Goal: Find specific page/section: Find specific page/section

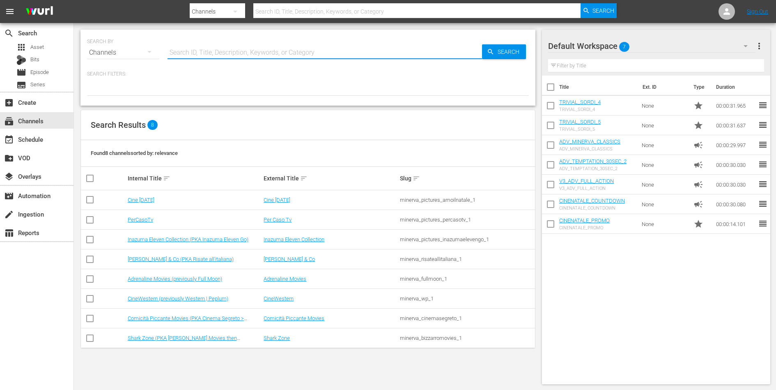
click at [250, 54] on input "text" at bounding box center [324, 53] width 314 height 20
click at [731, 8] on icon at bounding box center [727, 12] width 10 height 10
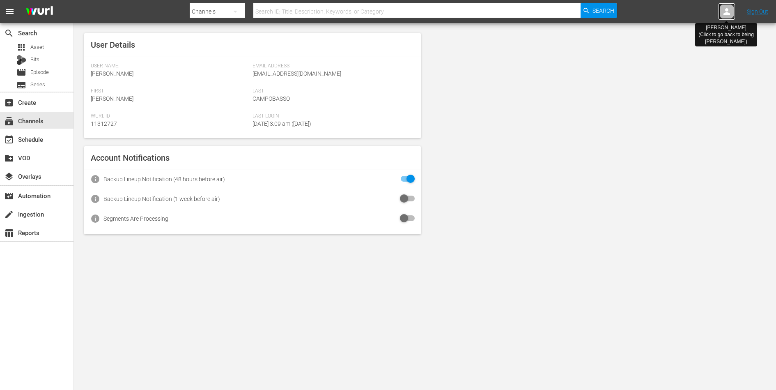
click at [731, 8] on icon at bounding box center [727, 12] width 10 height 10
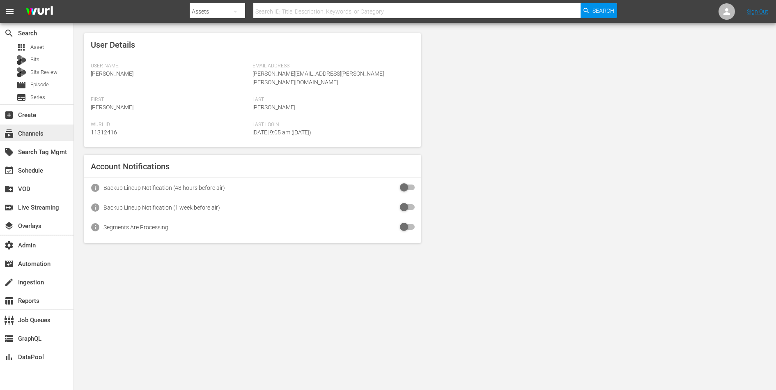
click at [47, 129] on div "subscriptions Channels" at bounding box center [36, 132] width 73 height 16
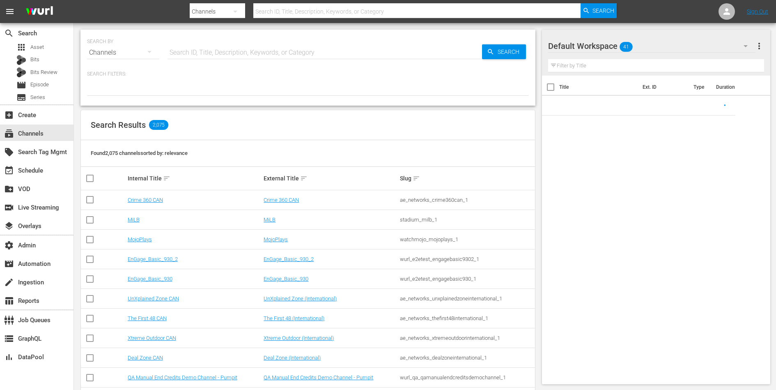
click at [182, 53] on input "text" at bounding box center [324, 53] width 314 height 20
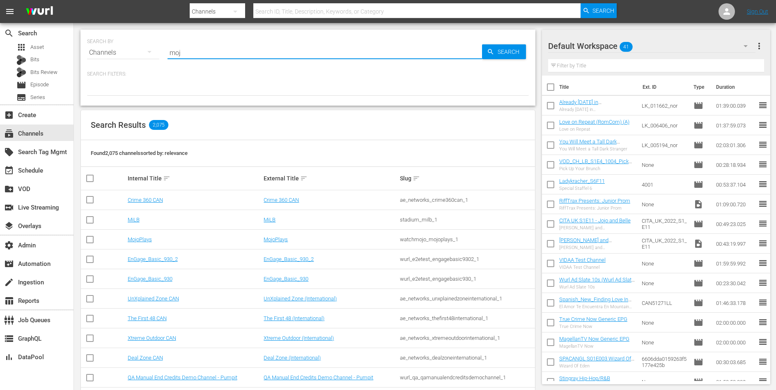
type input "mojo"
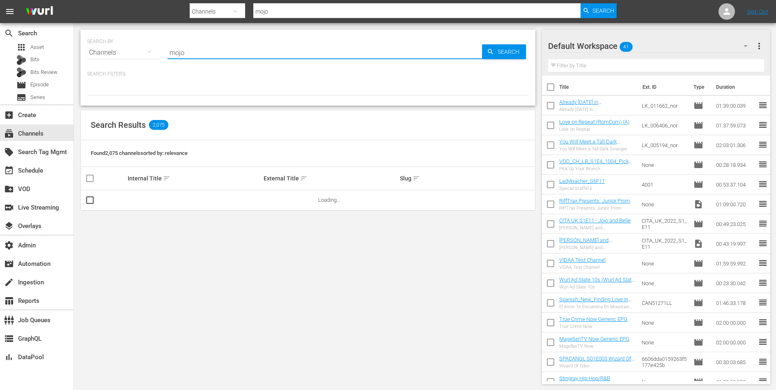
type input "mojoplays"
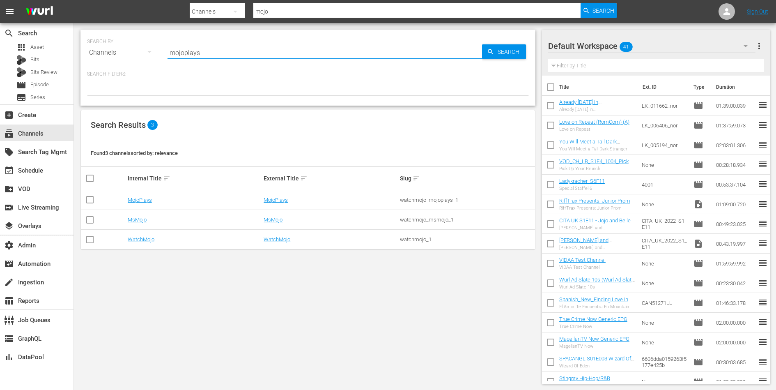
type input "mojoplays"
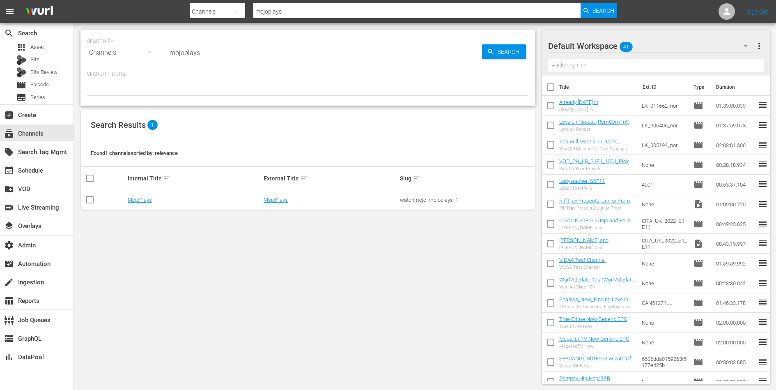
click at [426, 201] on div "watchmojo_mojoplays_1" at bounding box center [467, 200] width 134 height 6
copy div "watchmojo_mojoplays_1"
click at [394, 342] on div "SEARCH BY Search By Channels Search ID, Title, Description, Keywords, or Catego…" at bounding box center [308, 206] width 468 height 367
